Goal: Task Accomplishment & Management: Manage account settings

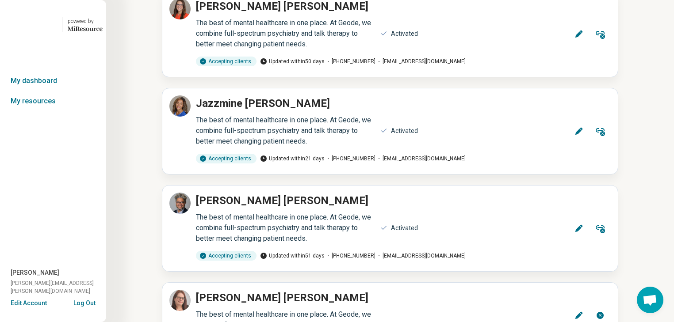
scroll to position [4270, 0]
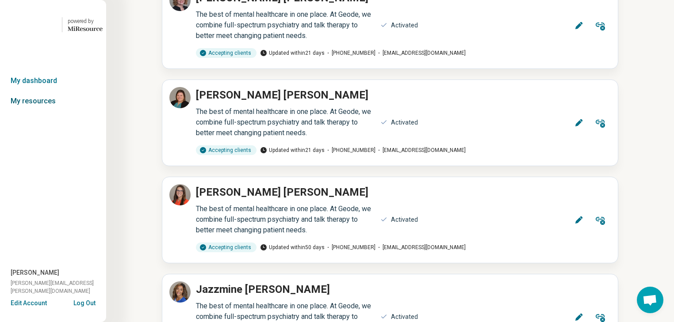
click at [60, 111] on link "My resources" at bounding box center [53, 101] width 106 height 20
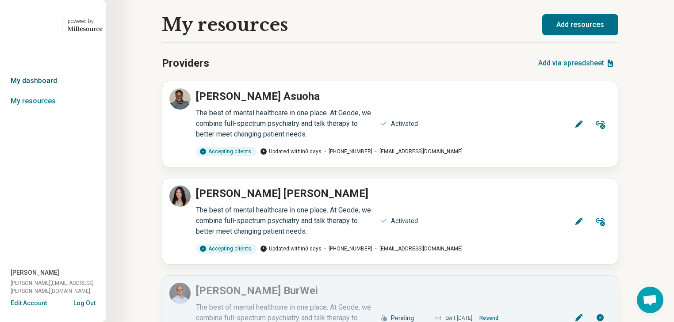
click at [46, 91] on link "My dashboard" at bounding box center [53, 81] width 106 height 20
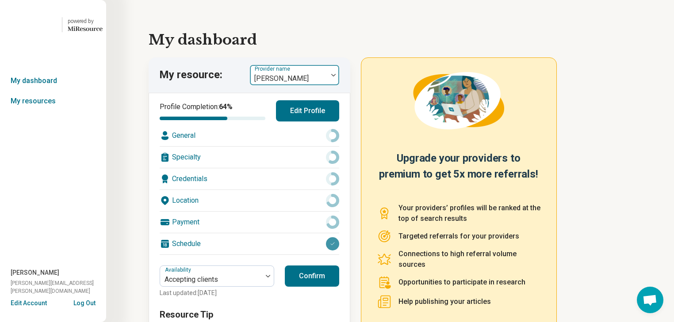
click at [337, 85] on div at bounding box center [333, 75] width 11 height 20
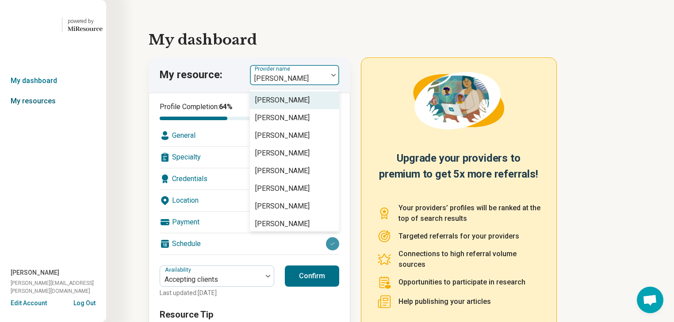
click at [44, 111] on link "My resources" at bounding box center [53, 101] width 106 height 20
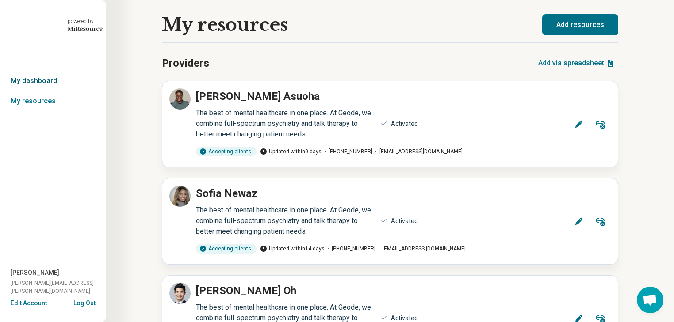
click at [39, 91] on link "My dashboard" at bounding box center [53, 81] width 106 height 20
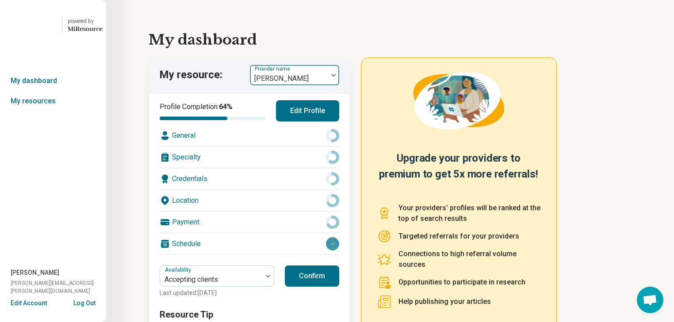
click at [335, 76] on div at bounding box center [333, 75] width 11 height 3
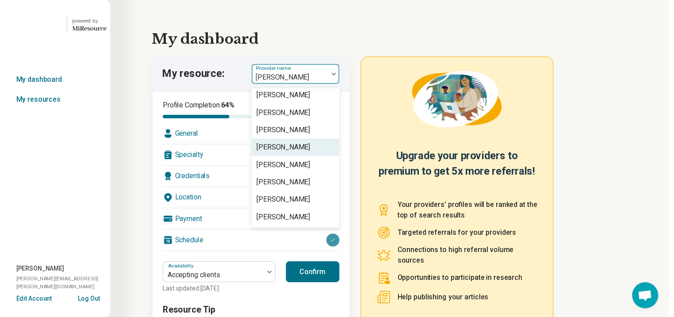
scroll to position [2020, 0]
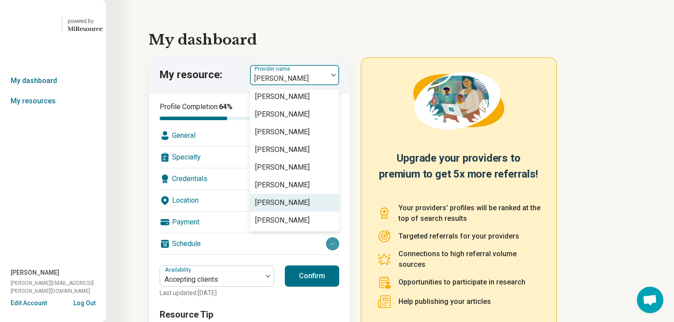
click at [307, 208] on div "[PERSON_NAME]" at bounding box center [282, 203] width 54 height 11
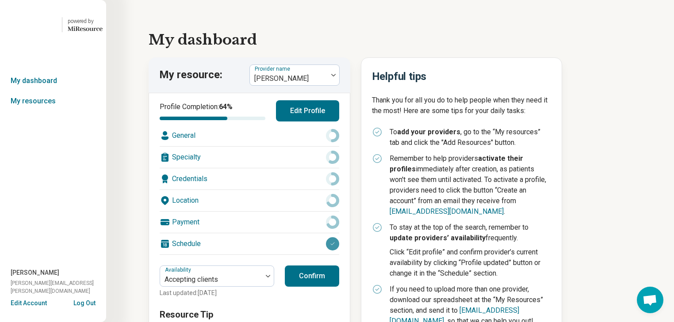
click at [241, 211] on div "Location" at bounding box center [250, 200] width 180 height 21
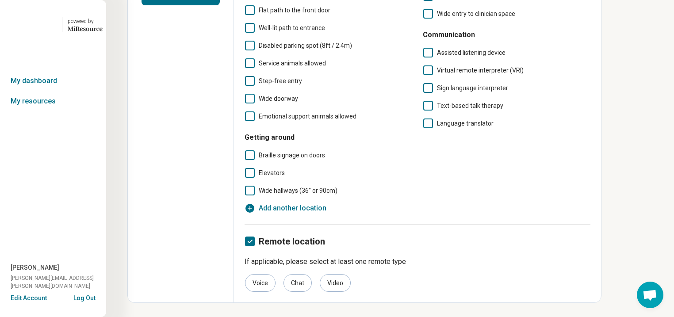
scroll to position [379, 0]
click at [255, 203] on icon "button" at bounding box center [249, 208] width 11 height 11
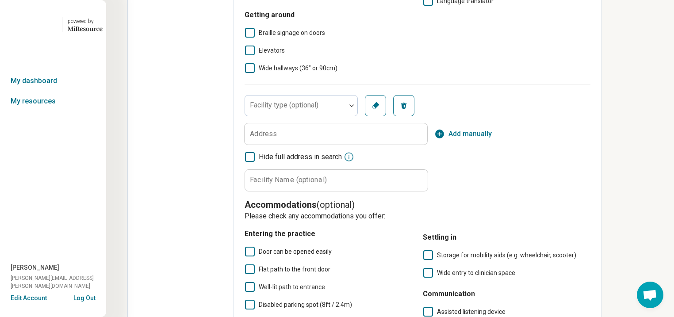
scroll to position [6, 0]
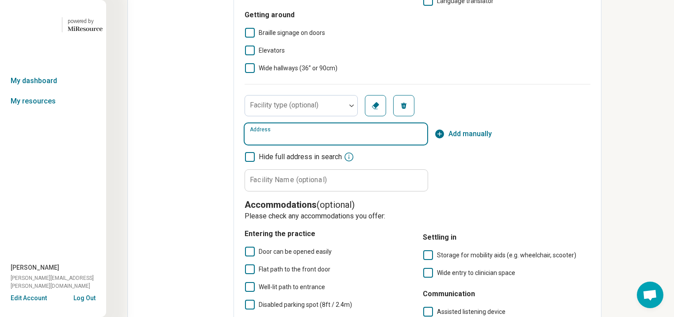
click at [327, 145] on input "Address" at bounding box center [335, 133] width 183 height 21
drag, startPoint x: 327, startPoint y: 238, endPoint x: 652, endPoint y: 152, distance: 335.7
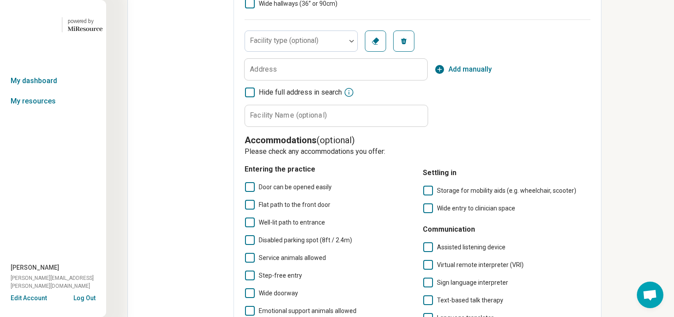
scroll to position [450, 0]
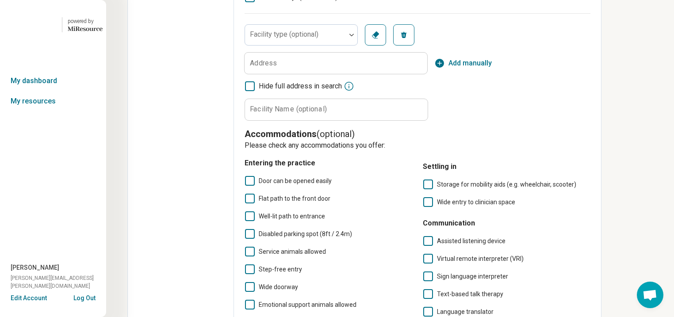
click at [277, 67] on label "Address" at bounding box center [263, 63] width 27 height 7
click at [311, 74] on input "Address" at bounding box center [335, 63] width 183 height 21
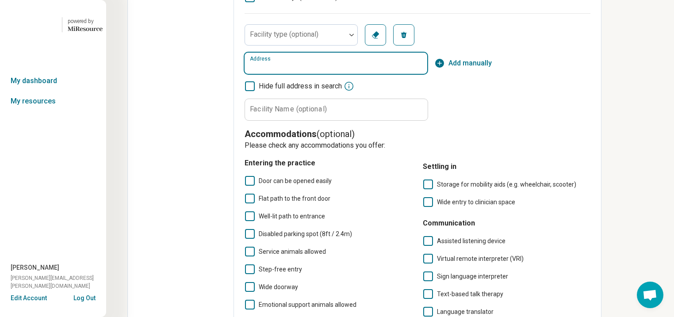
paste input "**********"
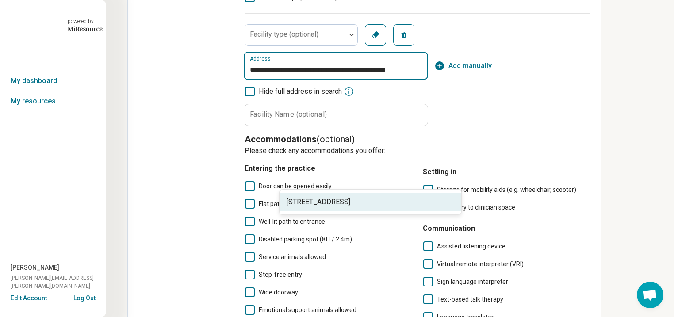
click at [359, 204] on span "[STREET_ADDRESS]" at bounding box center [371, 202] width 171 height 11
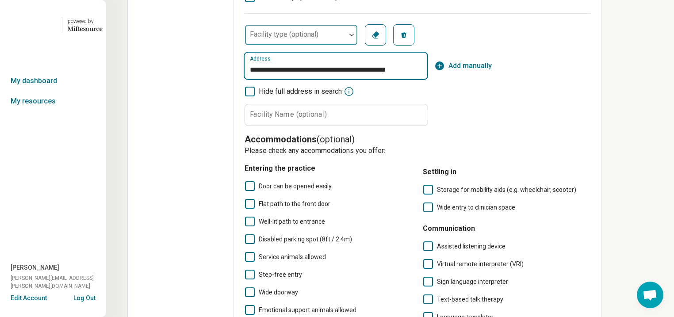
type input "**********"
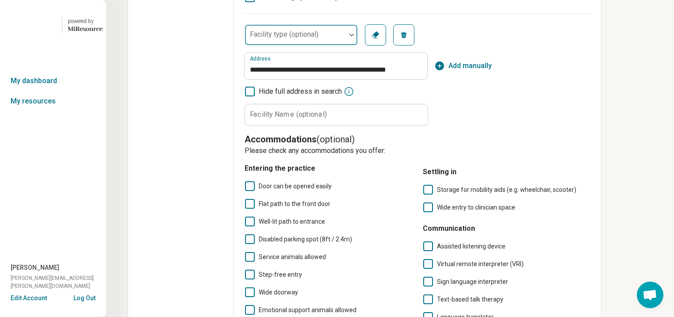
click at [357, 45] on div at bounding box center [351, 35] width 11 height 20
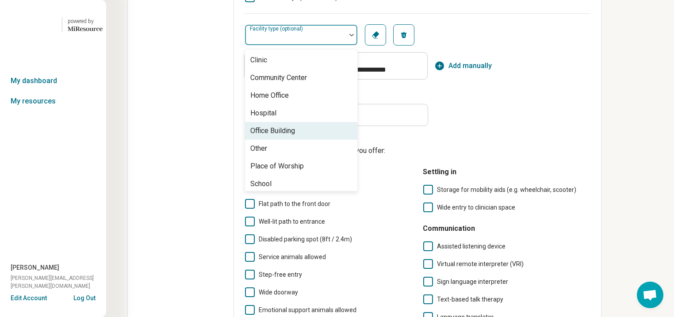
click at [295, 136] on div "Office Building" at bounding box center [272, 131] width 45 height 11
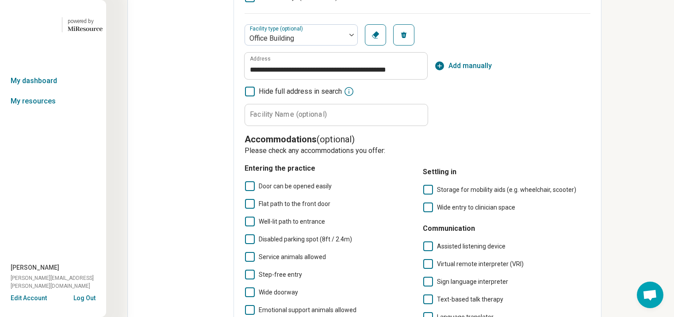
click at [548, 126] on div "**********" at bounding box center [417, 75] width 346 height 102
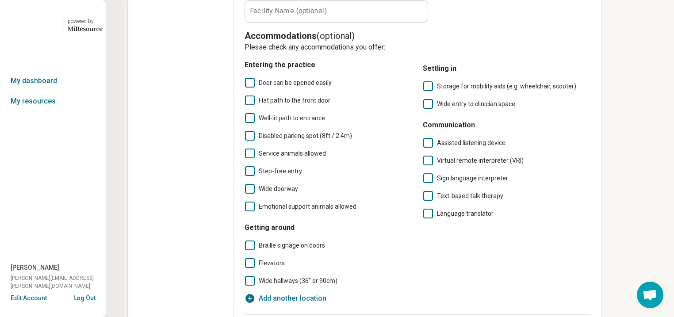
scroll to position [556, 0]
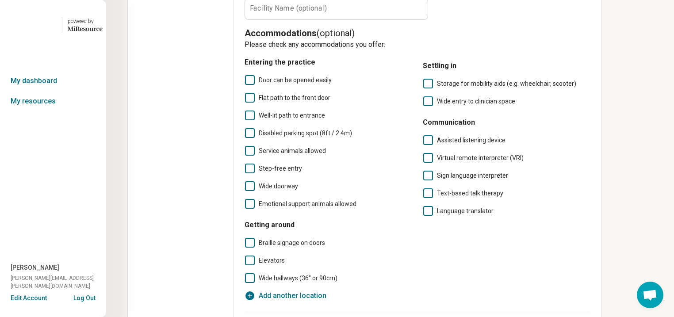
click at [301, 12] on label "Facility Name (optional)" at bounding box center [288, 8] width 77 height 7
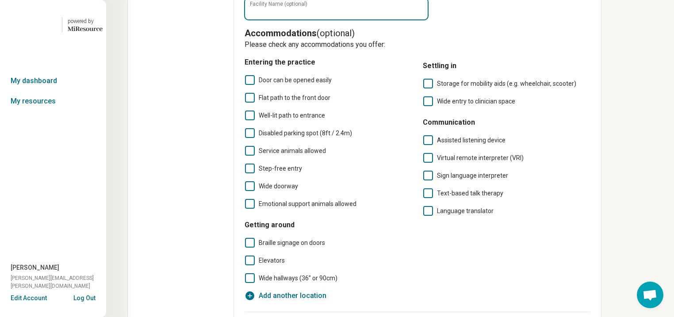
click at [301, 19] on input "Facility Name (optional)" at bounding box center [336, 8] width 183 height 21
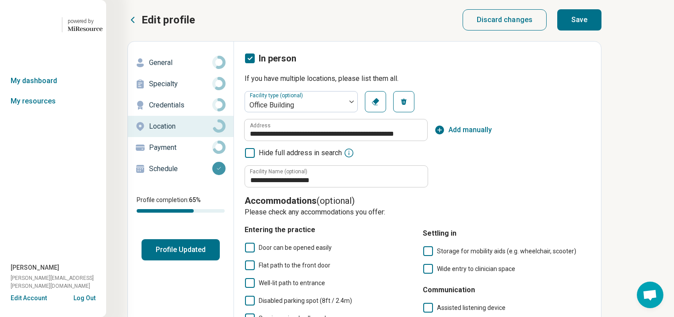
scroll to position [0, 0]
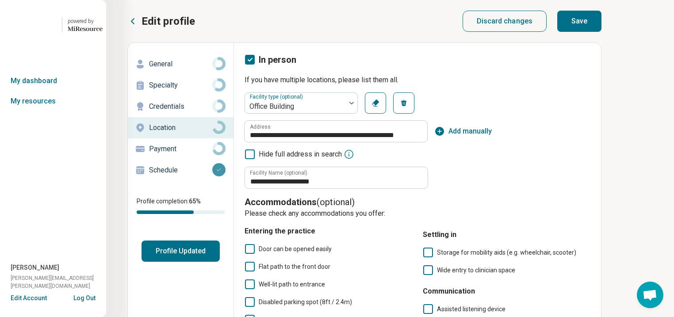
type input "**********"
click at [601, 20] on button "Save" at bounding box center [579, 21] width 44 height 21
click at [220, 262] on button "Profile Updated" at bounding box center [180, 251] width 78 height 21
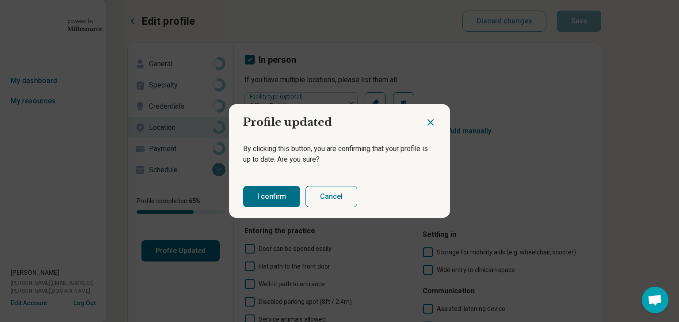
click at [277, 201] on button "I confirm" at bounding box center [271, 196] width 57 height 21
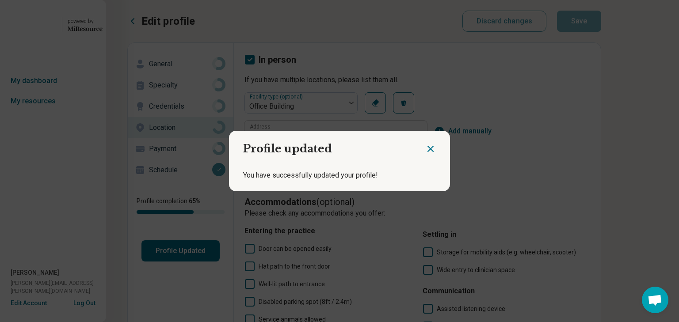
click at [427, 147] on icon "Close dialog" at bounding box center [430, 149] width 11 height 11
